Goal: Navigation & Orientation: Find specific page/section

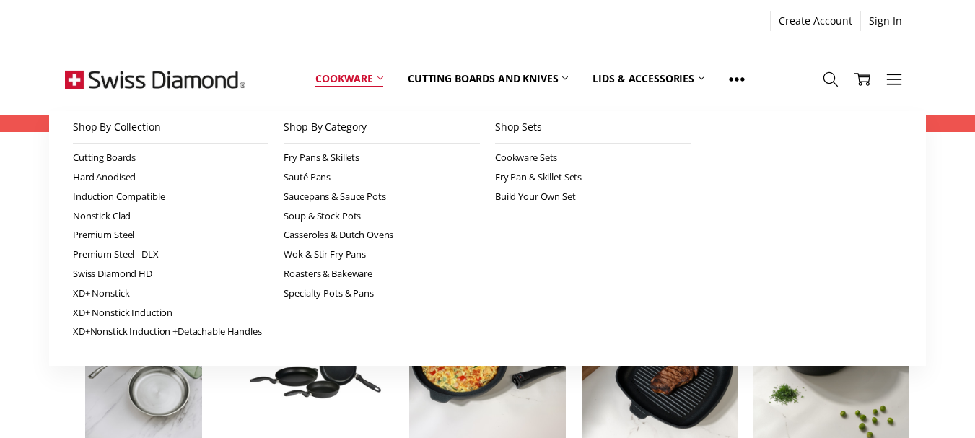
click at [349, 77] on link "Cookware" at bounding box center [349, 79] width 92 height 64
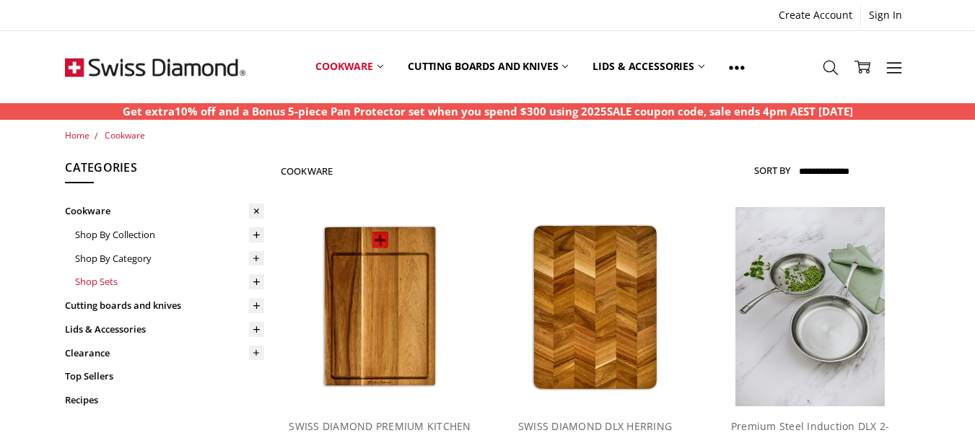
click at [103, 286] on link "Shop Sets" at bounding box center [169, 282] width 189 height 24
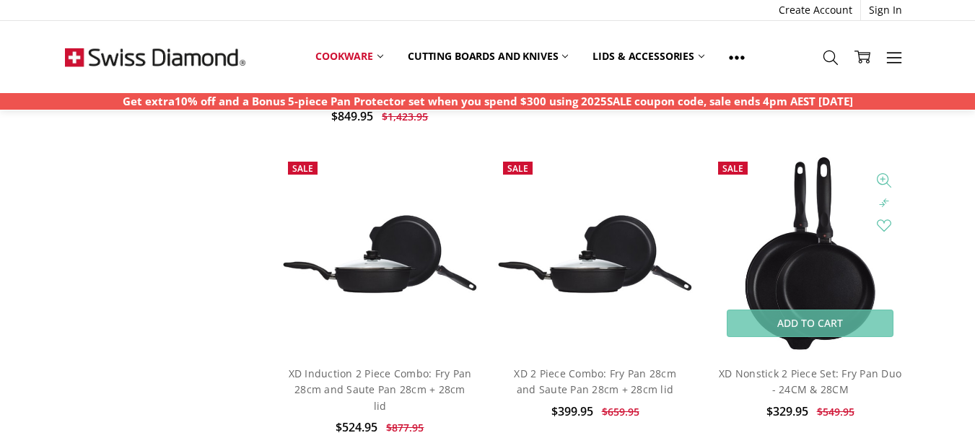
scroll to position [1029, 0]
